Goal: Task Accomplishment & Management: Manage account settings

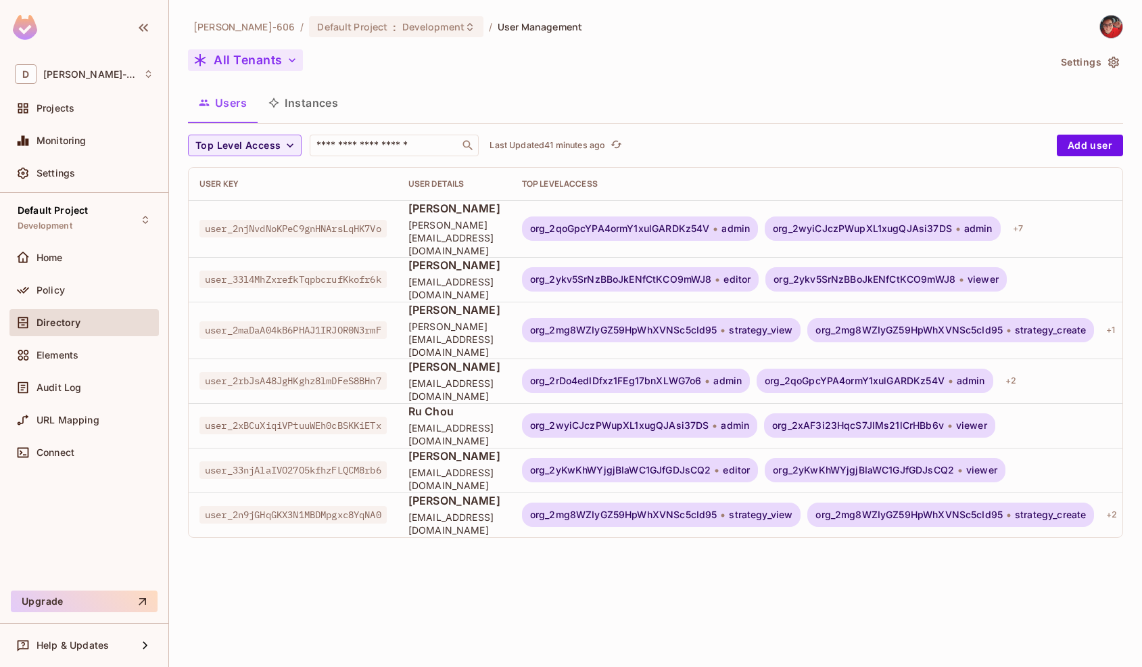
click at [260, 67] on button "All Tenants" at bounding box center [245, 60] width 115 height 22
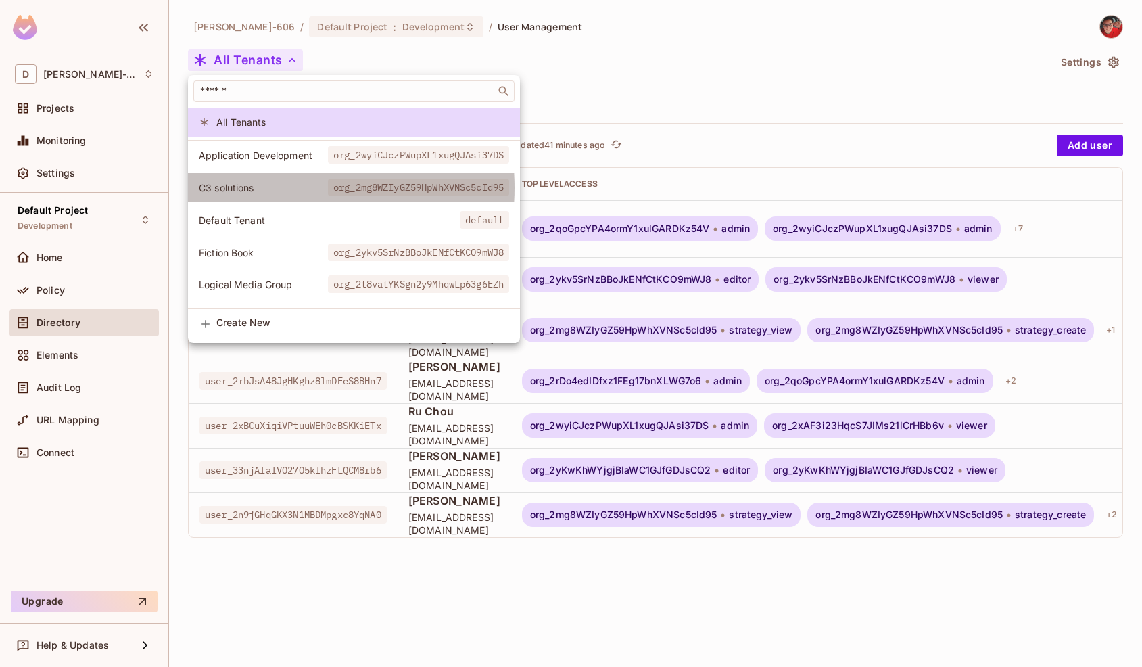
click at [261, 188] on span "C3 solutions" at bounding box center [263, 187] width 129 height 13
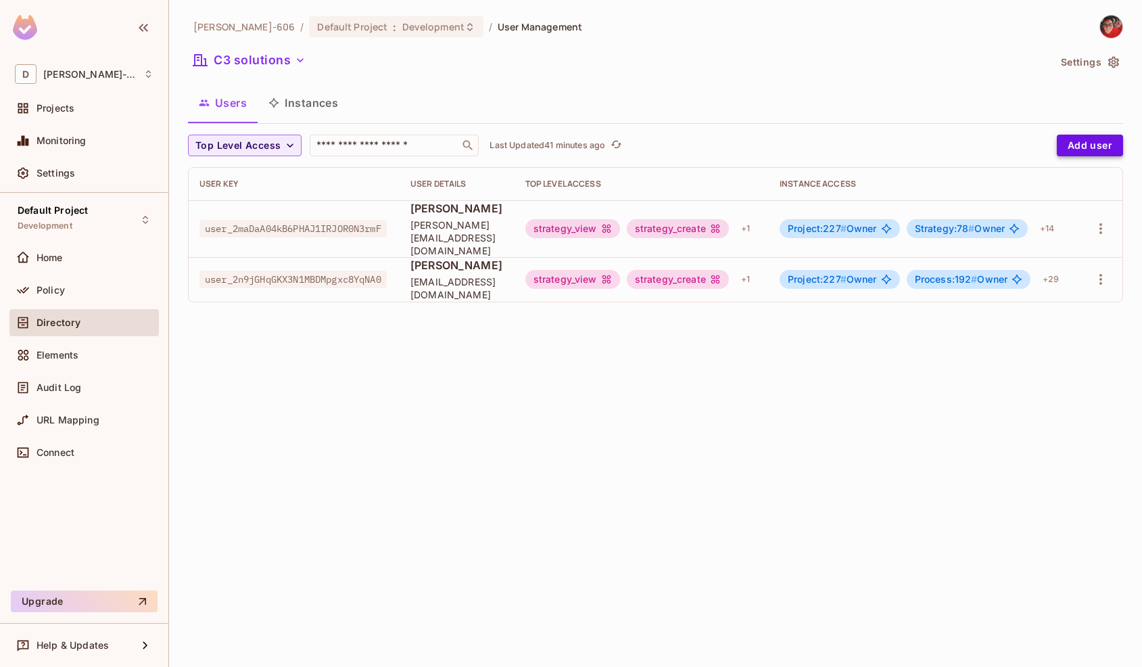
click at [1083, 149] on button "Add user" at bounding box center [1090, 146] width 66 height 22
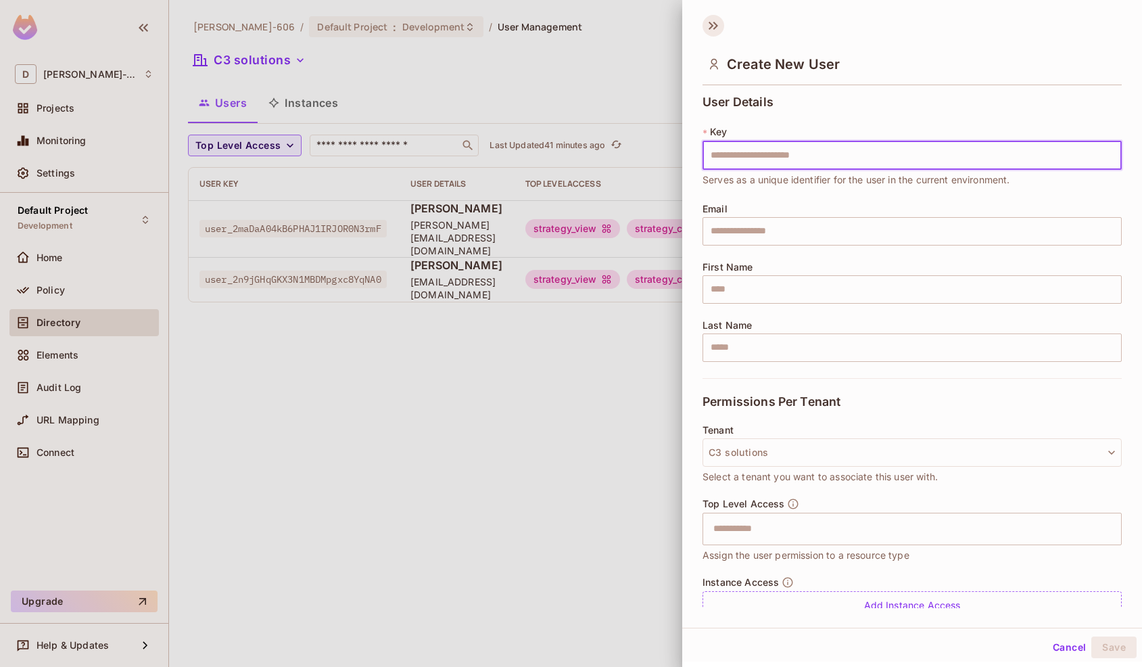
click at [711, 24] on icon at bounding box center [711, 26] width 5 height 8
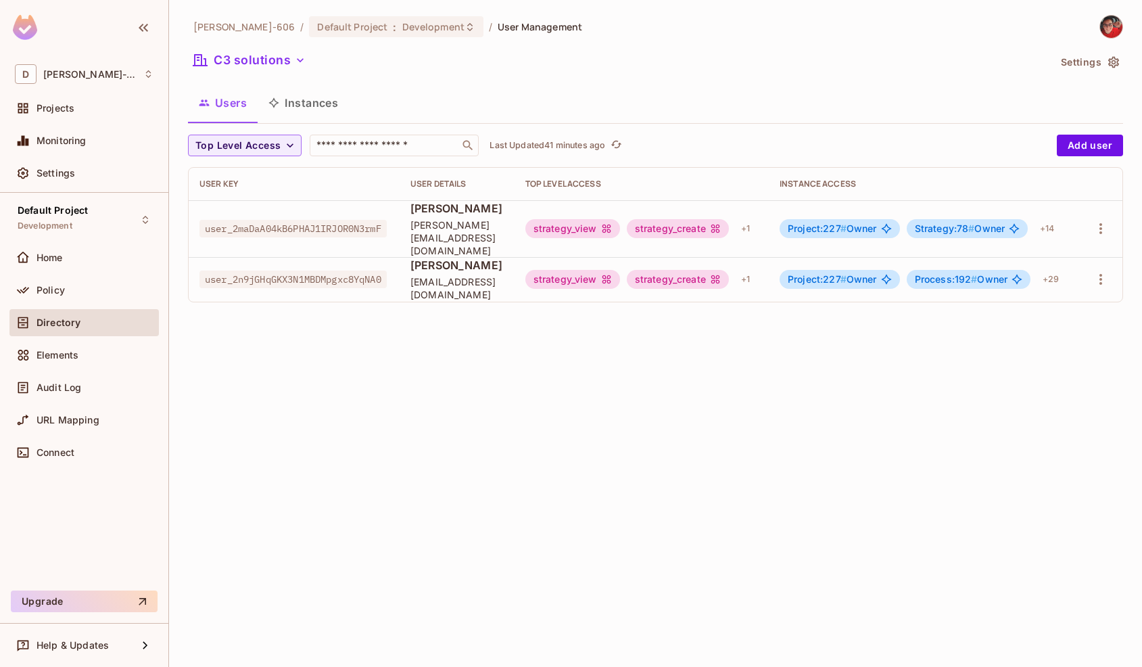
click at [657, 49] on div "C3 solutions" at bounding box center [618, 62] width 861 height 26
click at [1105, 271] on icon "button" at bounding box center [1101, 279] width 16 height 16
click at [1062, 295] on li "Edit" at bounding box center [1042, 298] width 120 height 30
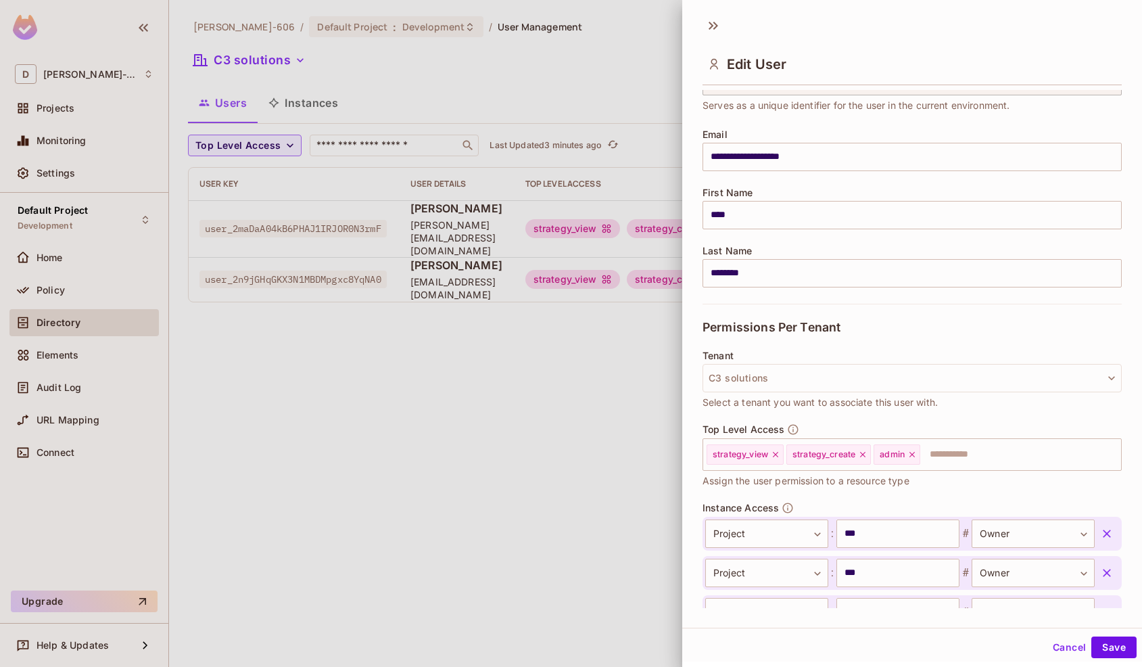
scroll to position [77, 0]
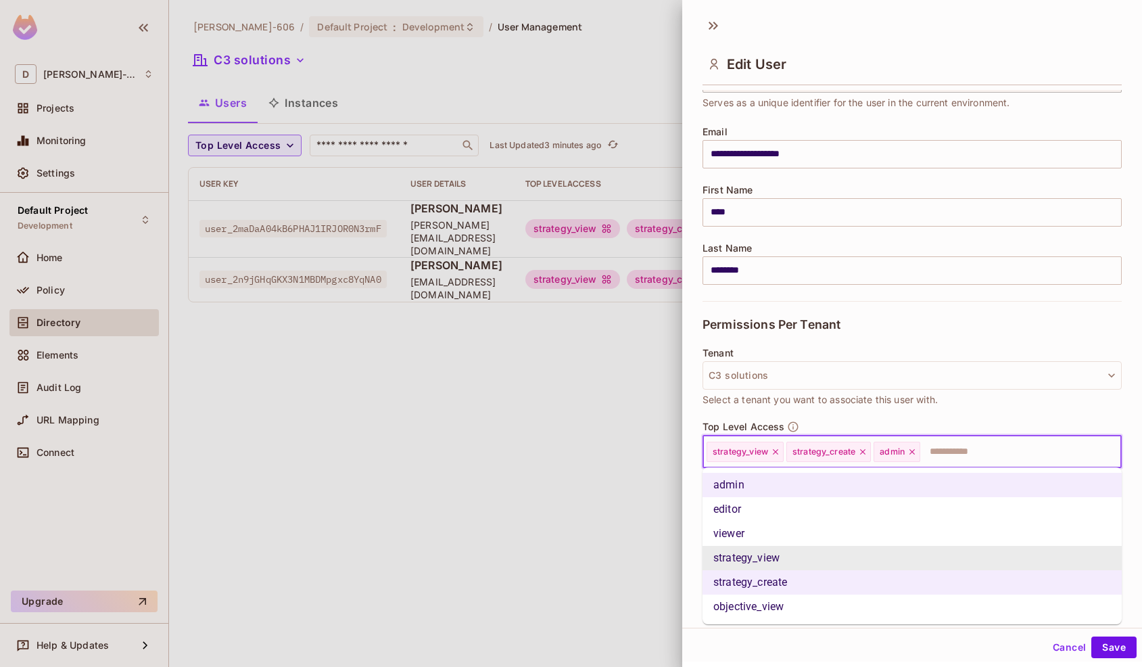
click at [980, 458] on input "text" at bounding box center [1009, 451] width 174 height 27
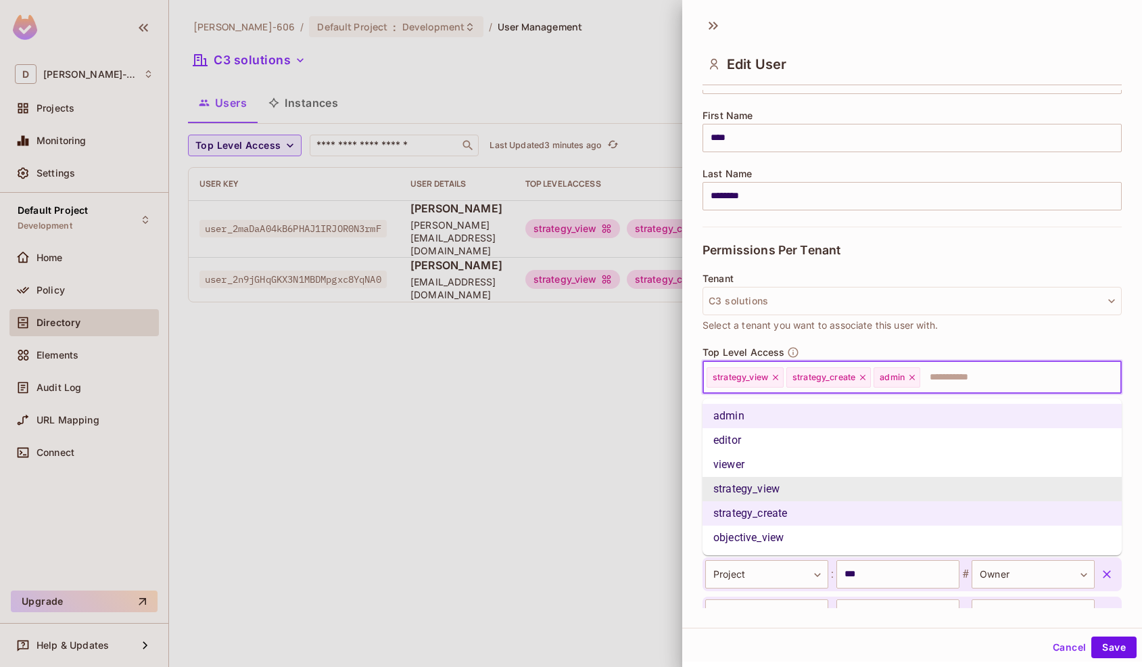
scroll to position [154, 0]
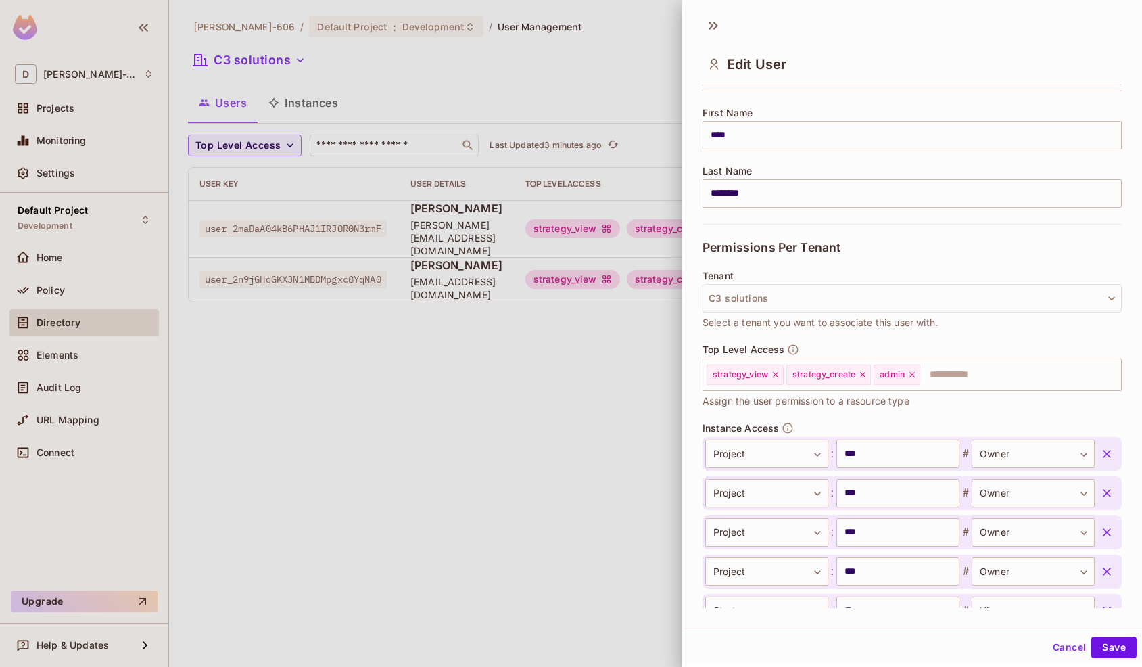
click at [696, 433] on div "**********" at bounding box center [912, 349] width 460 height 518
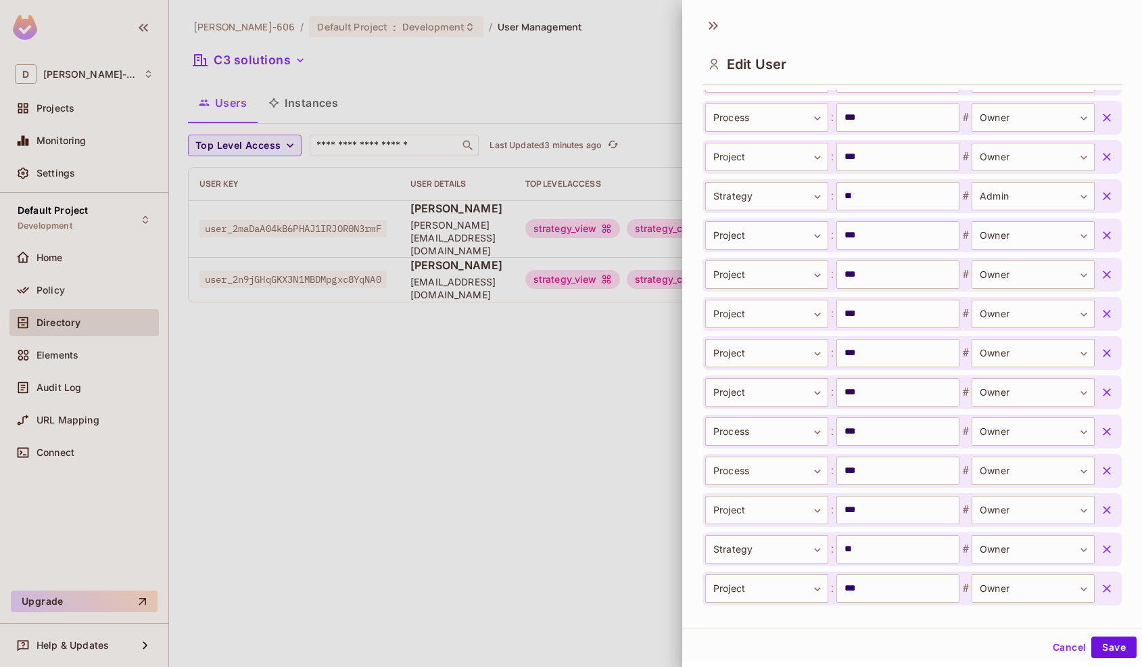
scroll to position [1079, 0]
click at [1067, 644] on button "Cancel" at bounding box center [1069, 647] width 44 height 22
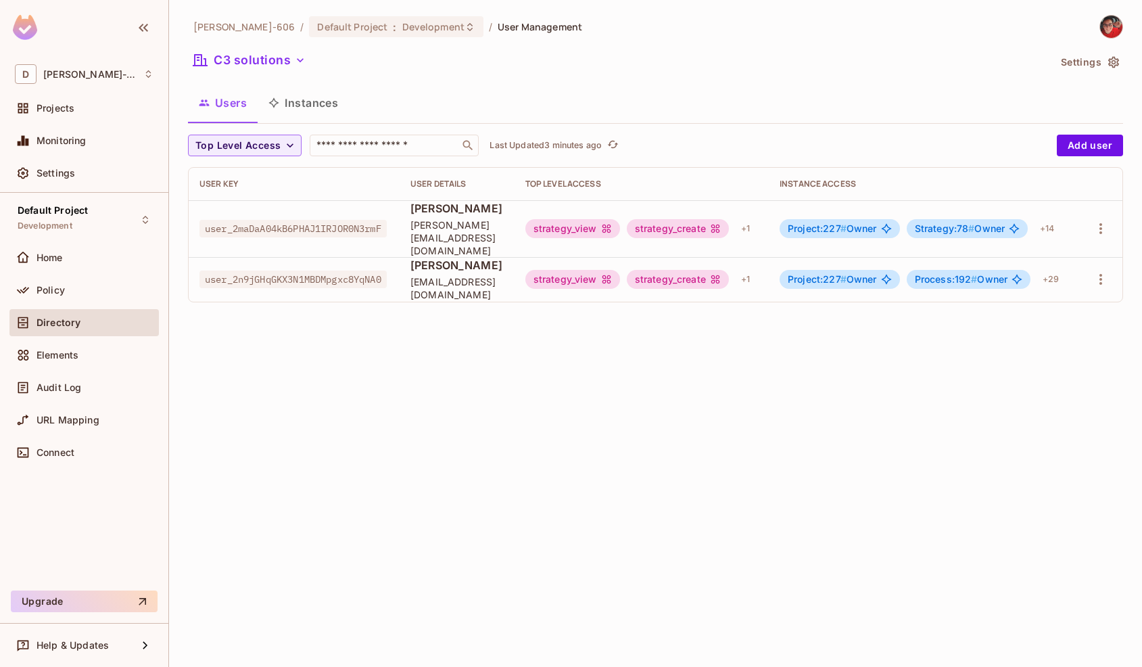
click at [297, 111] on button "Instances" at bounding box center [303, 103] width 91 height 34
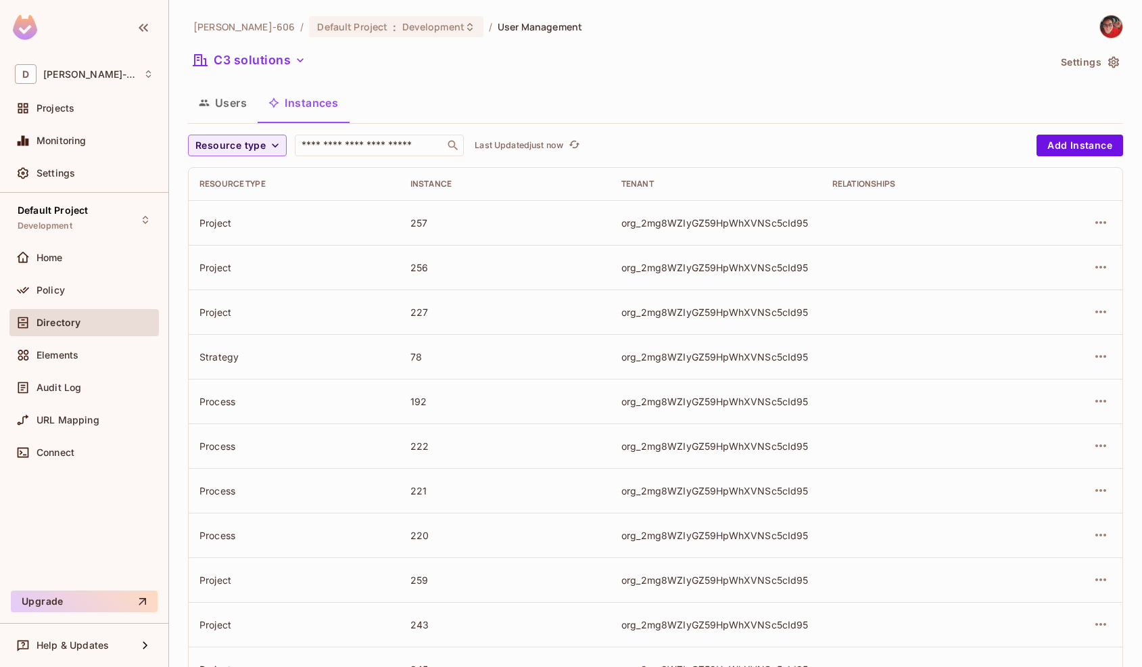
click at [218, 105] on button "Users" at bounding box center [223, 103] width 70 height 34
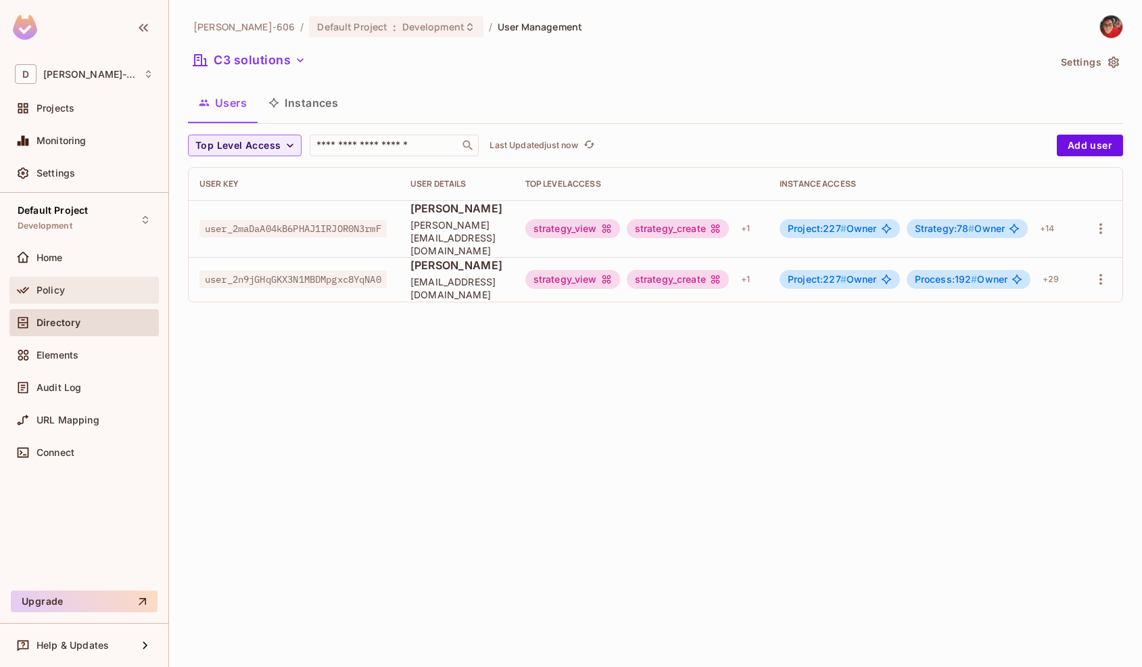
click at [58, 296] on div "Policy" at bounding box center [84, 290] width 139 height 16
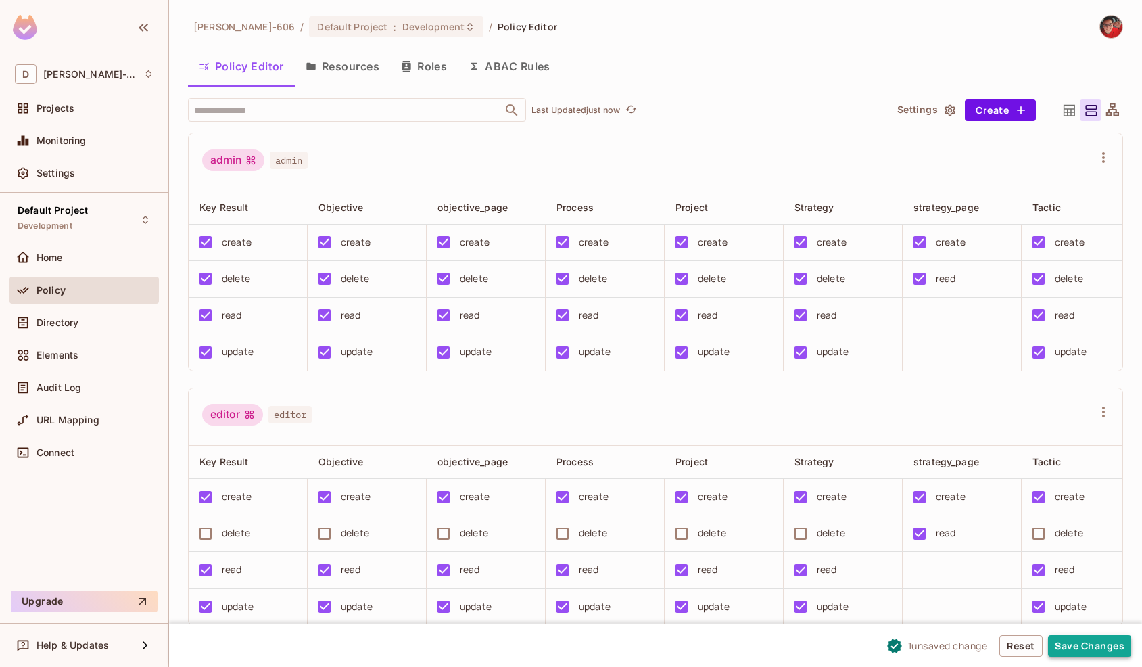
click at [1105, 643] on button "Save Changes" at bounding box center [1089, 646] width 83 height 22
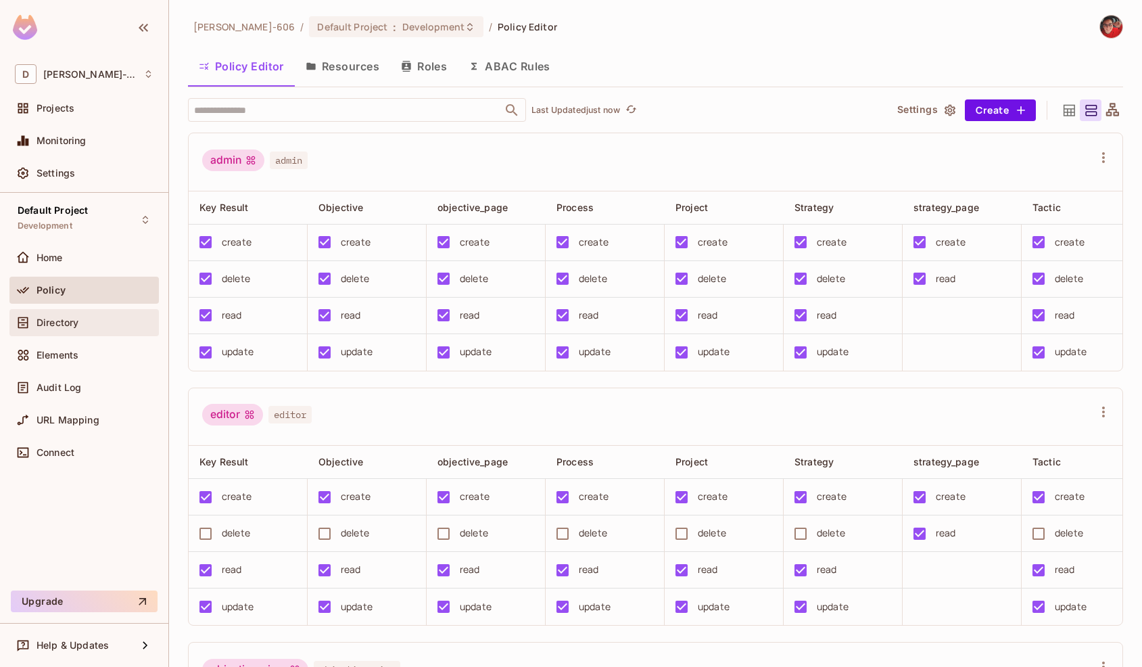
click at [70, 317] on span "Directory" at bounding box center [58, 322] width 42 height 11
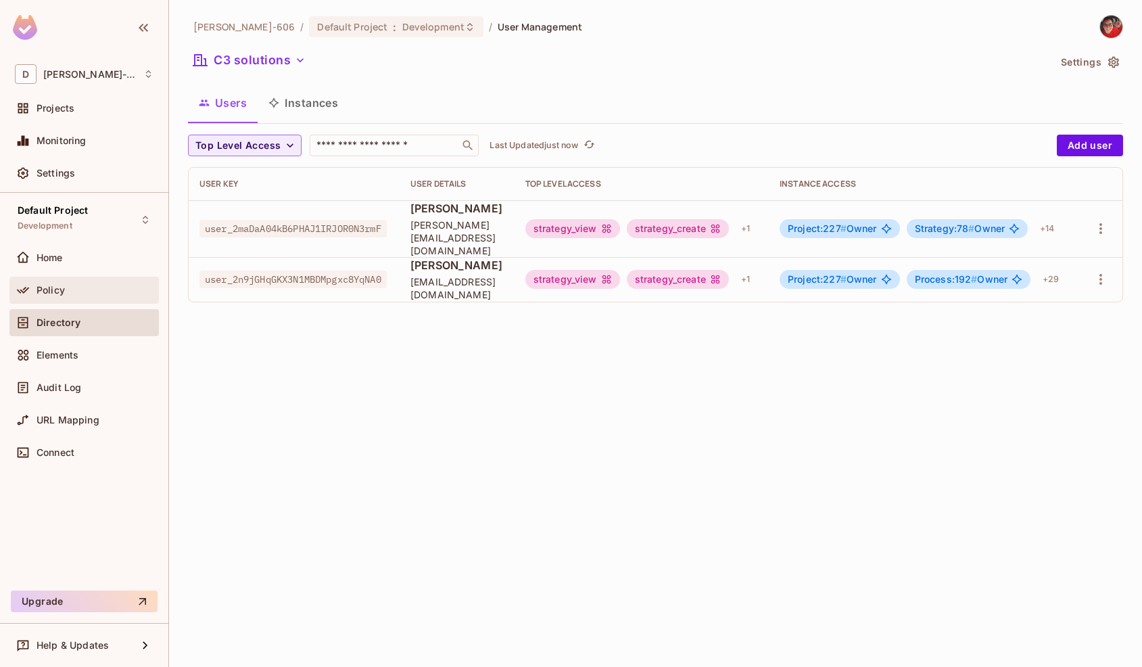
click at [65, 282] on div "Policy" at bounding box center [84, 290] width 139 height 16
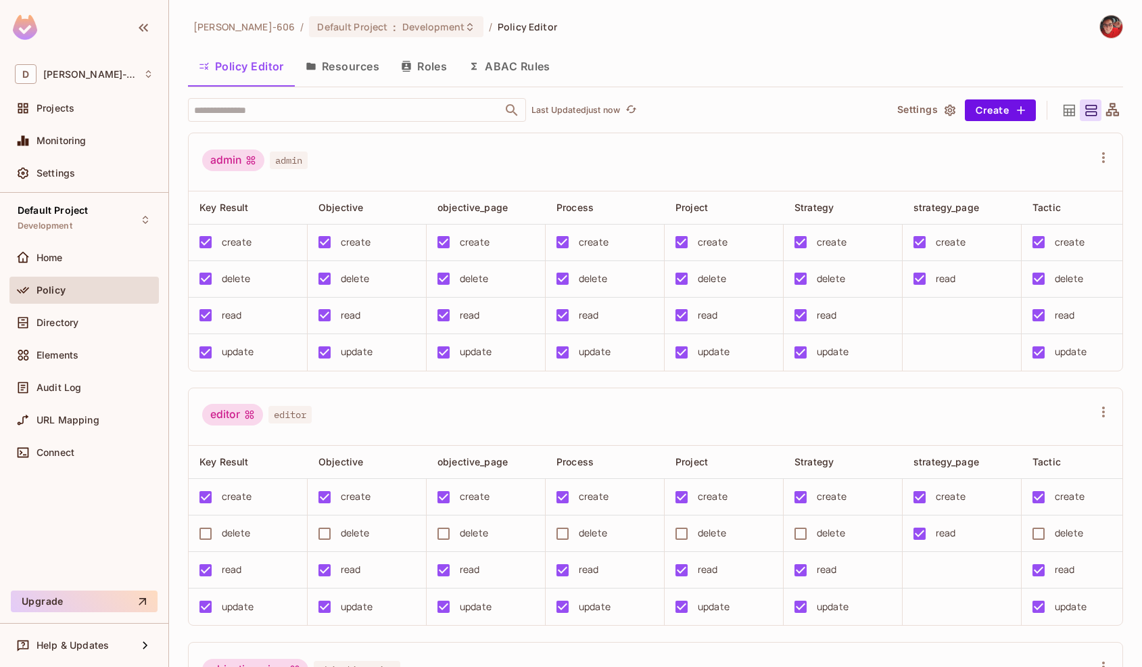
click at [341, 71] on button "Resources" at bounding box center [342, 66] width 95 height 34
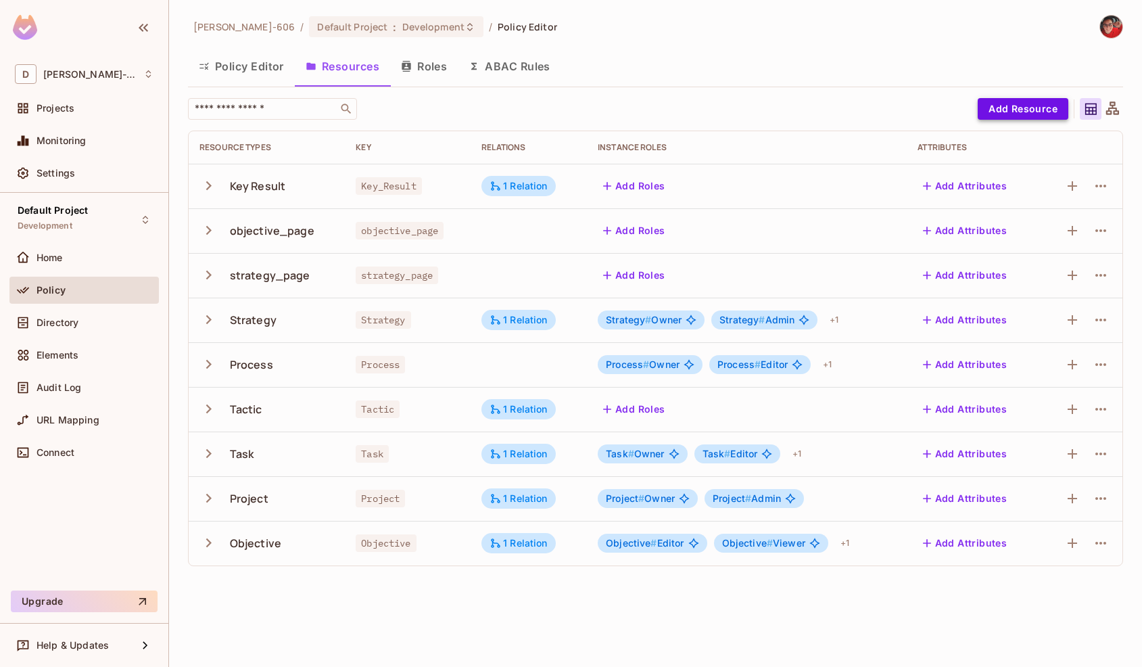
click at [1005, 111] on button "Add Resource" at bounding box center [1023, 109] width 91 height 22
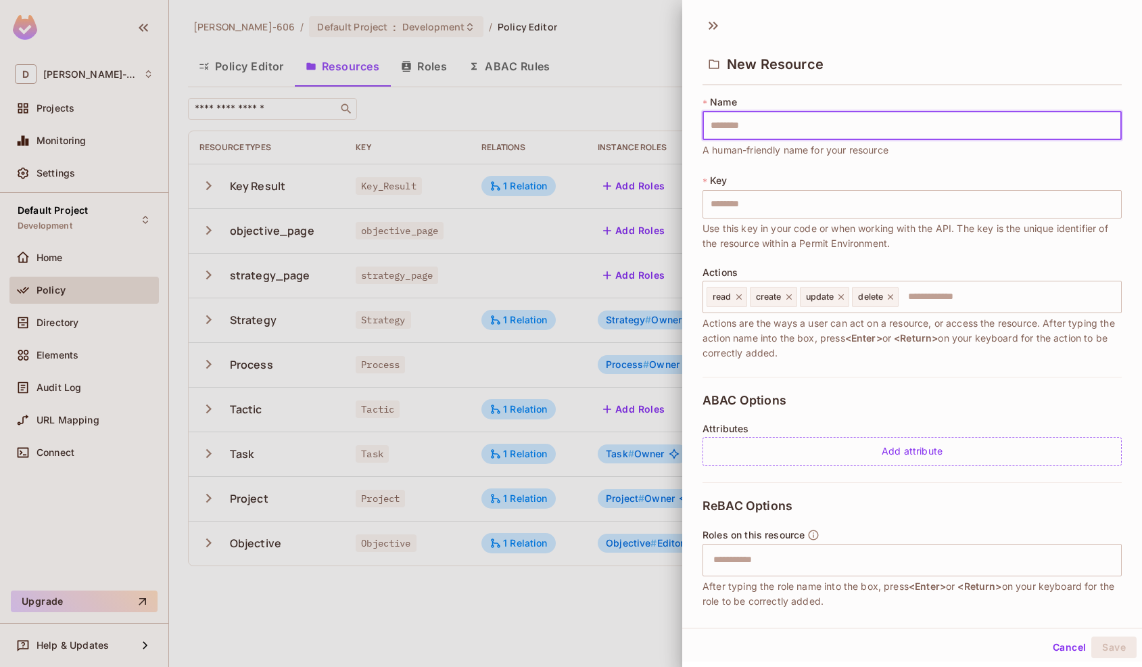
type input "*"
type input "**"
type input "***"
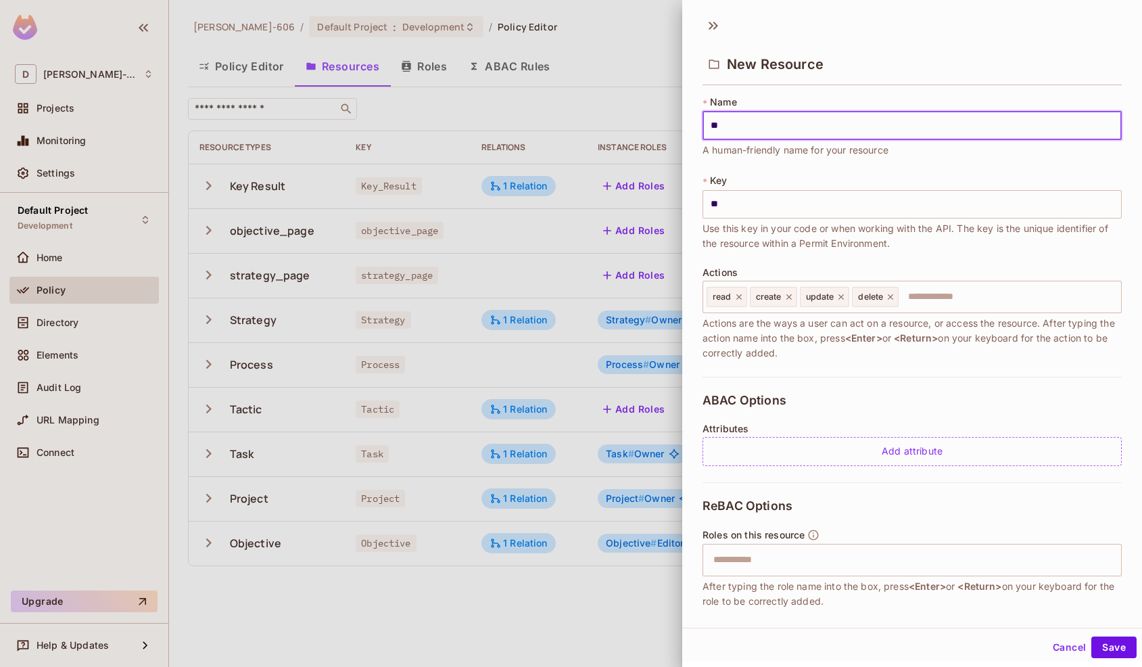
type input "***"
type input "****"
click at [538, 174] on div at bounding box center [571, 333] width 1142 height 667
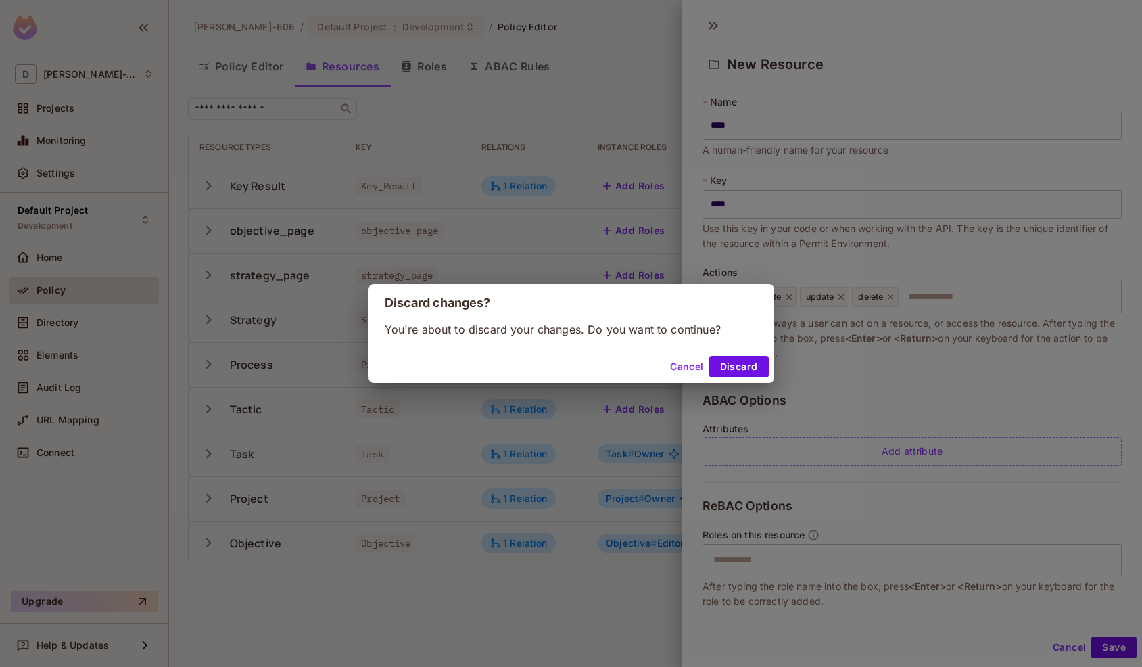
click at [724, 373] on button "Discard" at bounding box center [739, 367] width 60 height 22
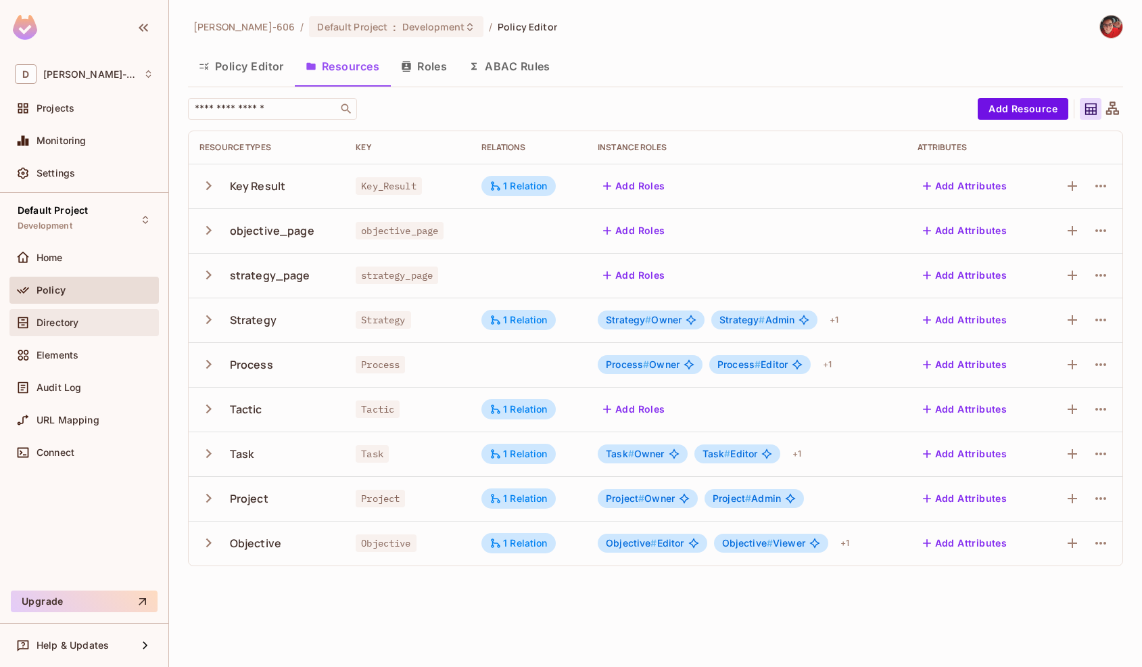
click at [83, 314] on div "Directory" at bounding box center [84, 322] width 139 height 16
